Goal: Browse casually: Explore the website without a specific task or goal

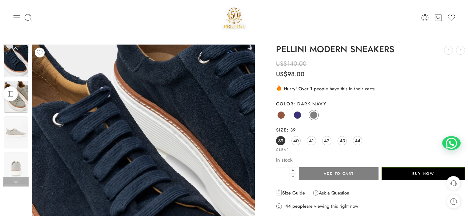
click at [11, 104] on img at bounding box center [16, 97] width 24 height 32
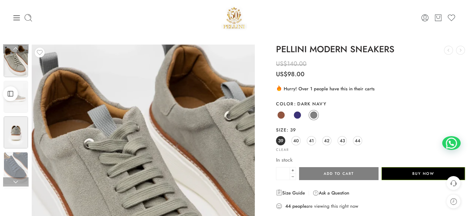
click at [8, 133] on img at bounding box center [16, 133] width 24 height 32
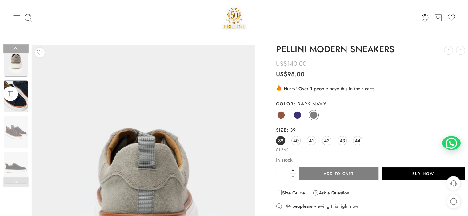
click at [20, 107] on img at bounding box center [16, 96] width 24 height 32
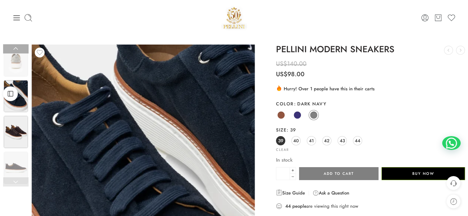
click at [17, 135] on img at bounding box center [16, 132] width 24 height 32
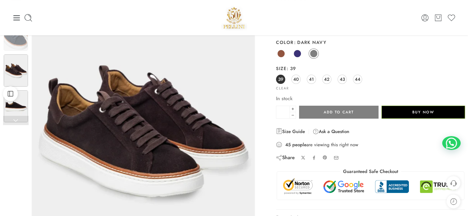
scroll to position [62, 0]
click at [14, 109] on img at bounding box center [16, 106] width 24 height 32
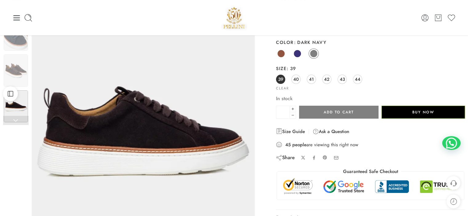
click at [15, 123] on link at bounding box center [16, 120] width 26 height 9
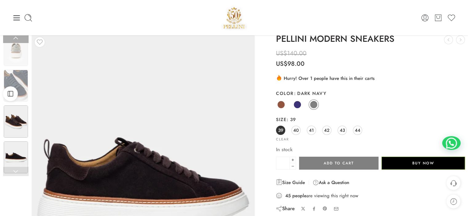
scroll to position [0, 0]
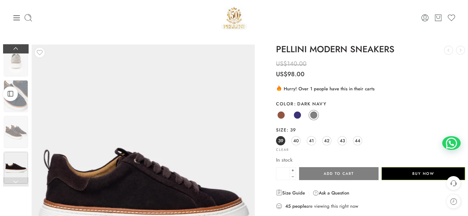
click at [18, 50] on link at bounding box center [16, 48] width 26 height 9
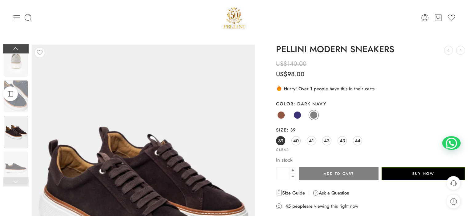
click at [18, 50] on link at bounding box center [16, 48] width 26 height 9
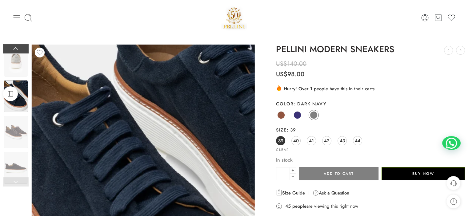
click at [18, 50] on link at bounding box center [16, 48] width 26 height 9
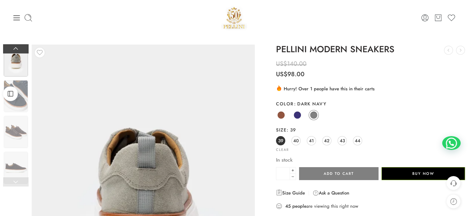
click at [18, 50] on link at bounding box center [16, 48] width 26 height 9
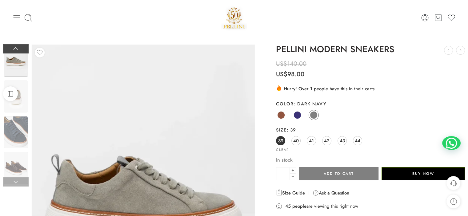
click at [18, 50] on link at bounding box center [16, 48] width 26 height 9
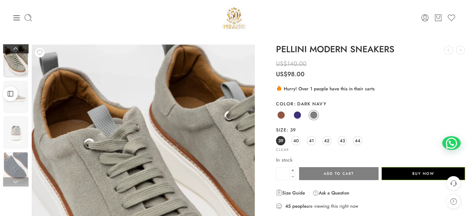
click at [18, 50] on link at bounding box center [16, 48] width 26 height 9
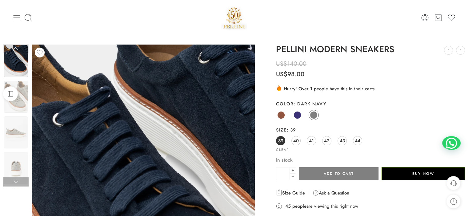
click at [18, 50] on link at bounding box center [16, 48] width 26 height 9
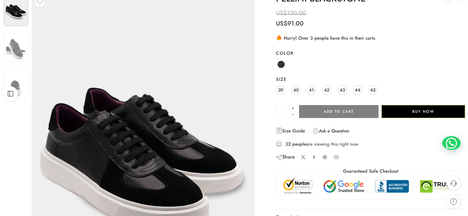
scroll to position [62, 0]
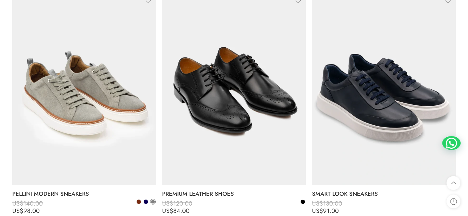
scroll to position [1281, 0]
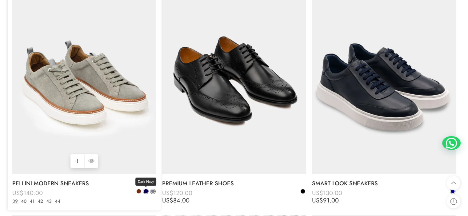
click at [144, 193] on span at bounding box center [146, 191] width 4 height 4
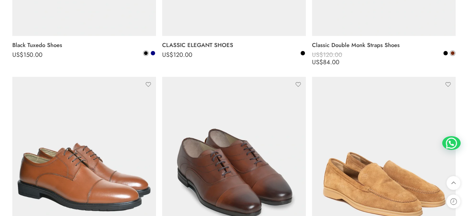
scroll to position [2430, 0]
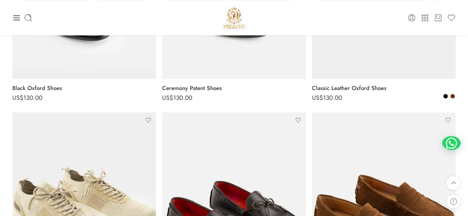
scroll to position [93, 0]
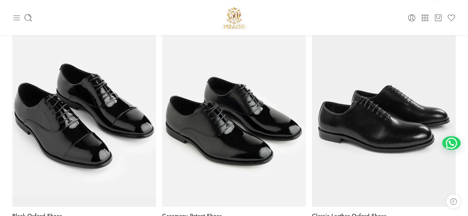
click at [16, 19] on icon at bounding box center [16, 18] width 9 height 9
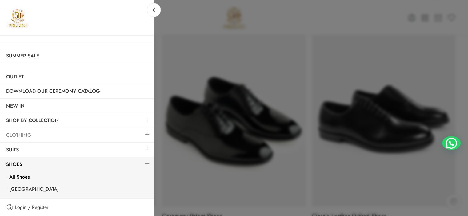
click at [26, 132] on link "Clothing" at bounding box center [77, 135] width 154 height 14
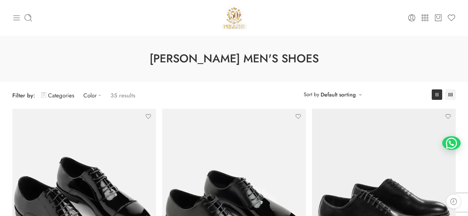
click at [18, 16] on icon at bounding box center [16, 18] width 9 height 9
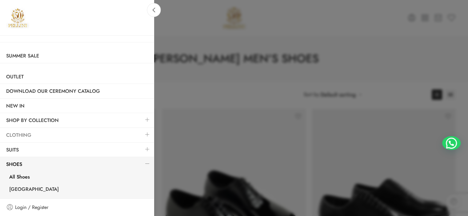
click at [33, 133] on link "Clothing" at bounding box center [77, 135] width 154 height 14
click at [141, 133] on link at bounding box center [147, 134] width 13 height 13
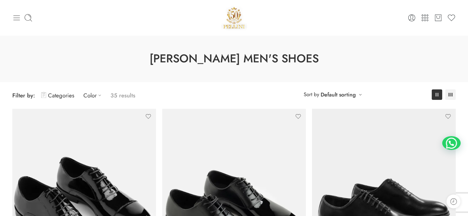
click at [17, 18] on icon at bounding box center [17, 17] width 6 height 5
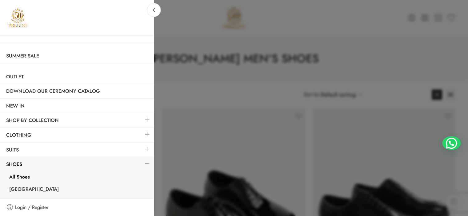
click at [143, 132] on link at bounding box center [147, 134] width 13 height 13
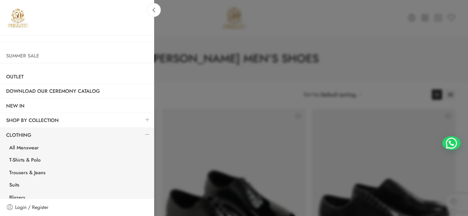
click at [20, 56] on link "Summer Sale" at bounding box center [77, 56] width 154 height 14
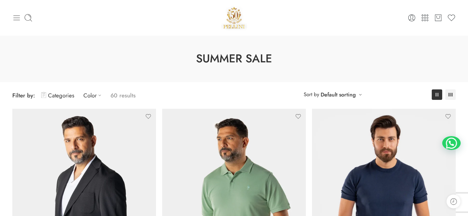
click at [16, 18] on icon at bounding box center [17, 17] width 6 height 5
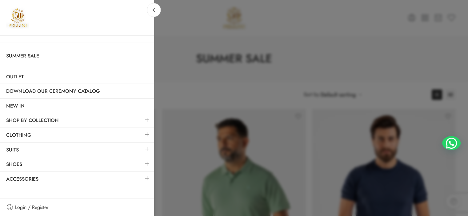
click at [145, 134] on link at bounding box center [147, 134] width 13 height 13
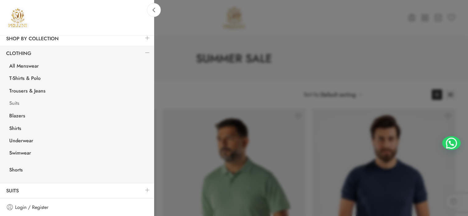
scroll to position [92, 0]
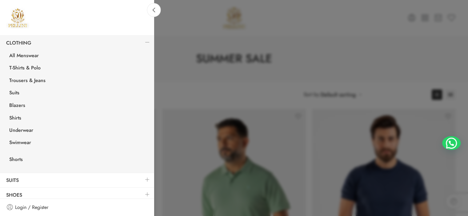
click at [142, 42] on link at bounding box center [147, 42] width 13 height 13
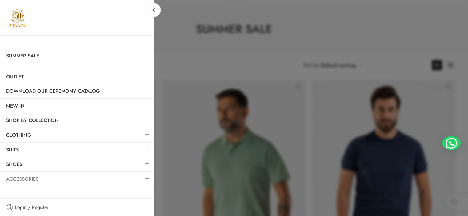
scroll to position [62, 0]
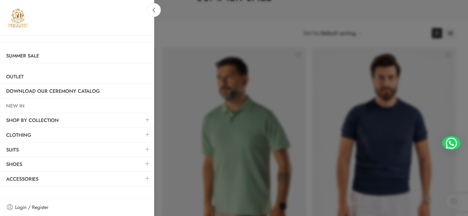
click at [48, 107] on link "NEW IN" at bounding box center [77, 106] width 154 height 14
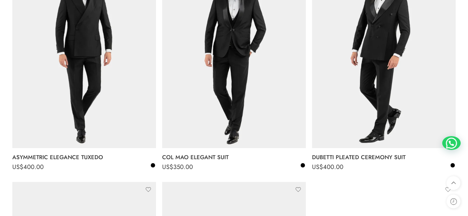
scroll to position [2368, 0]
